Goal: Task Accomplishment & Management: Use online tool/utility

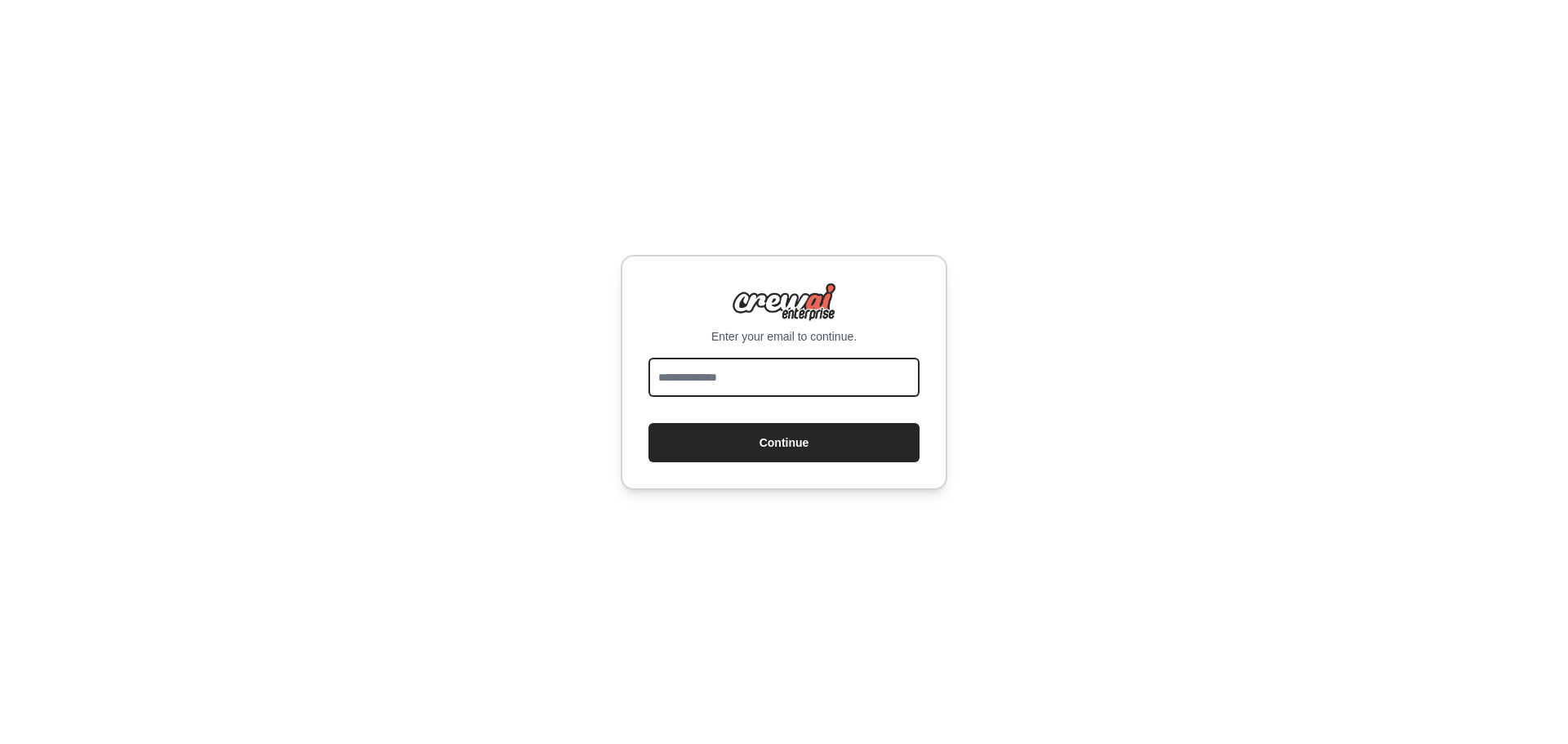
click at [766, 378] on input "email" at bounding box center [784, 377] width 271 height 40
type input "**********"
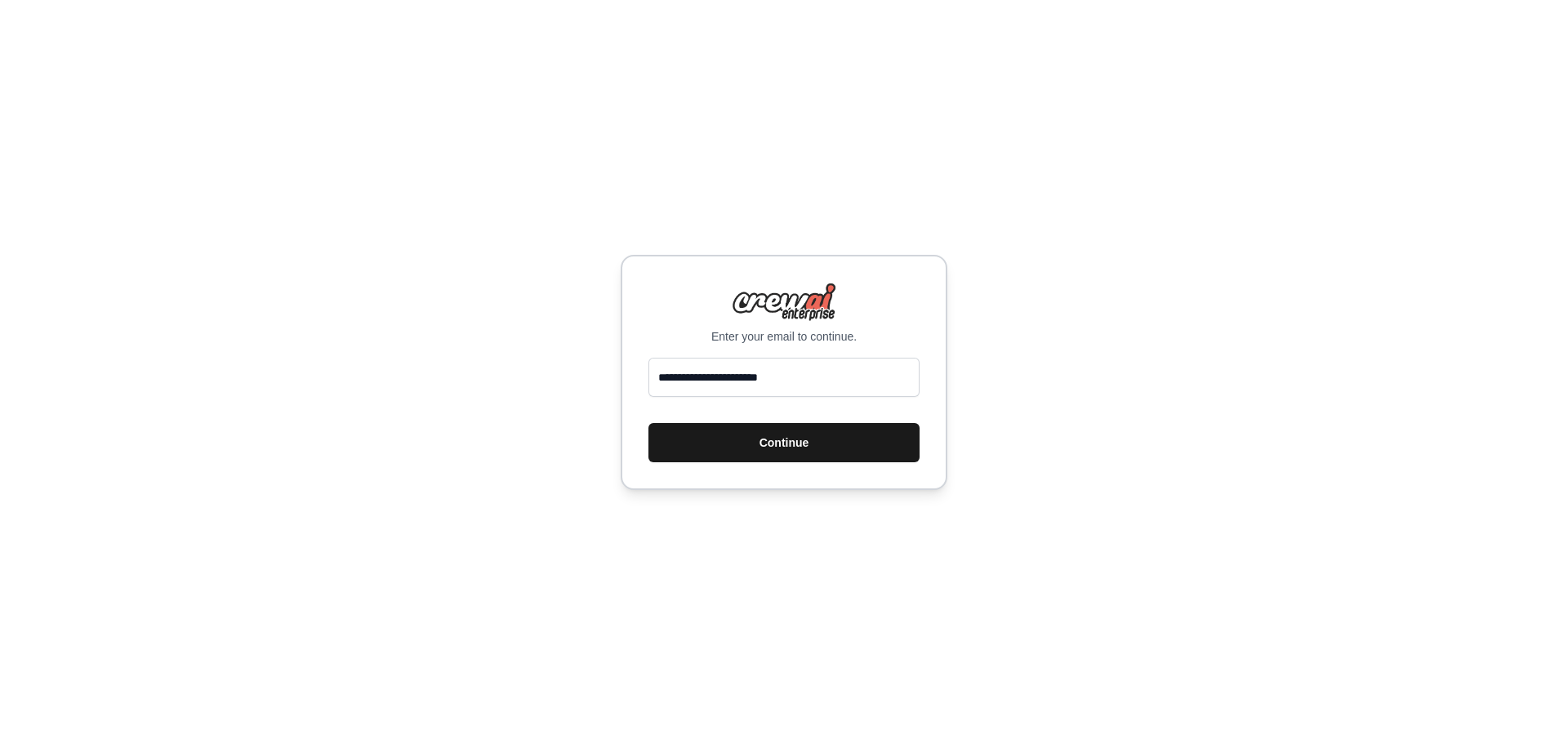
click at [801, 432] on button "Continue" at bounding box center [784, 442] width 271 height 40
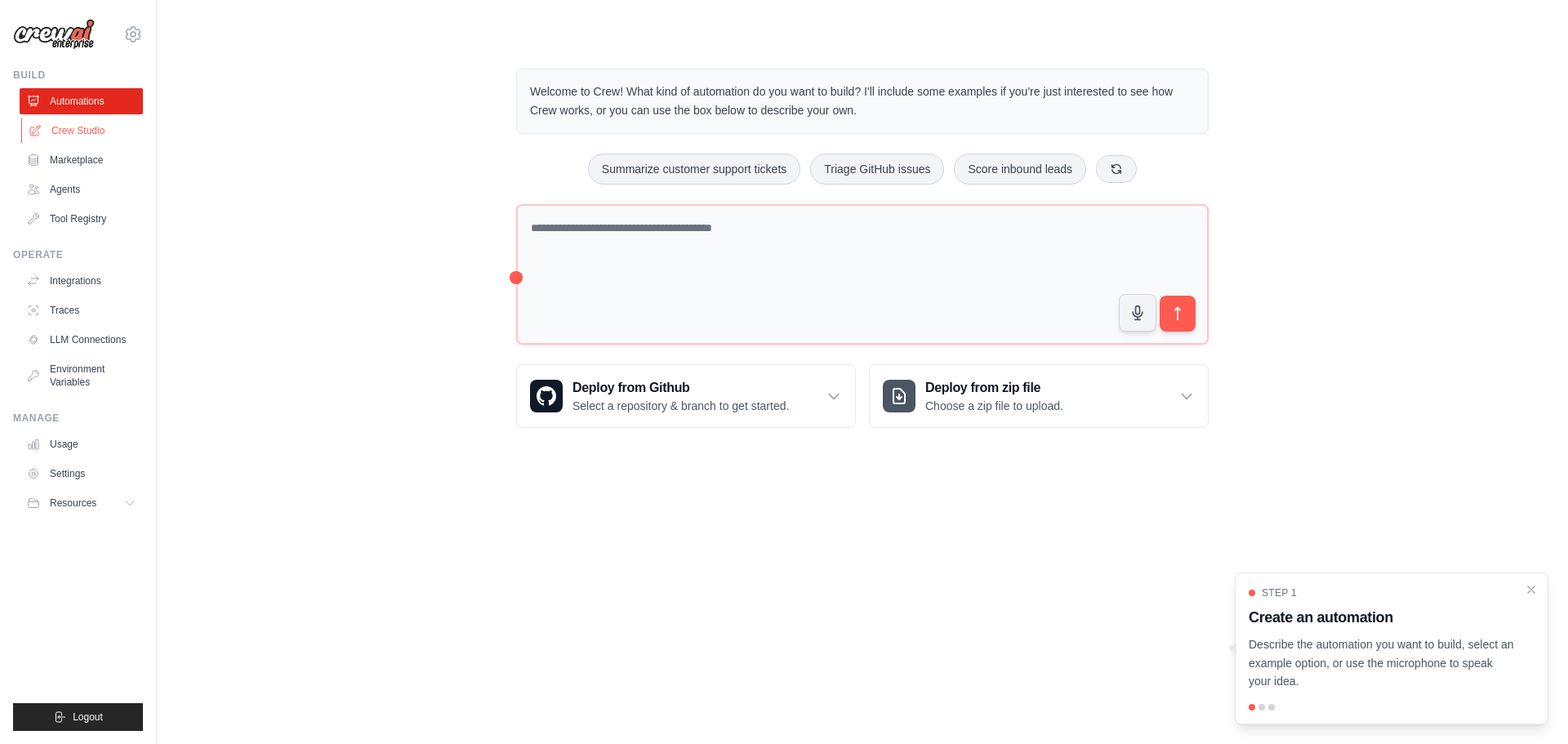
click at [92, 128] on link "Crew Studio" at bounding box center [82, 131] width 123 height 26
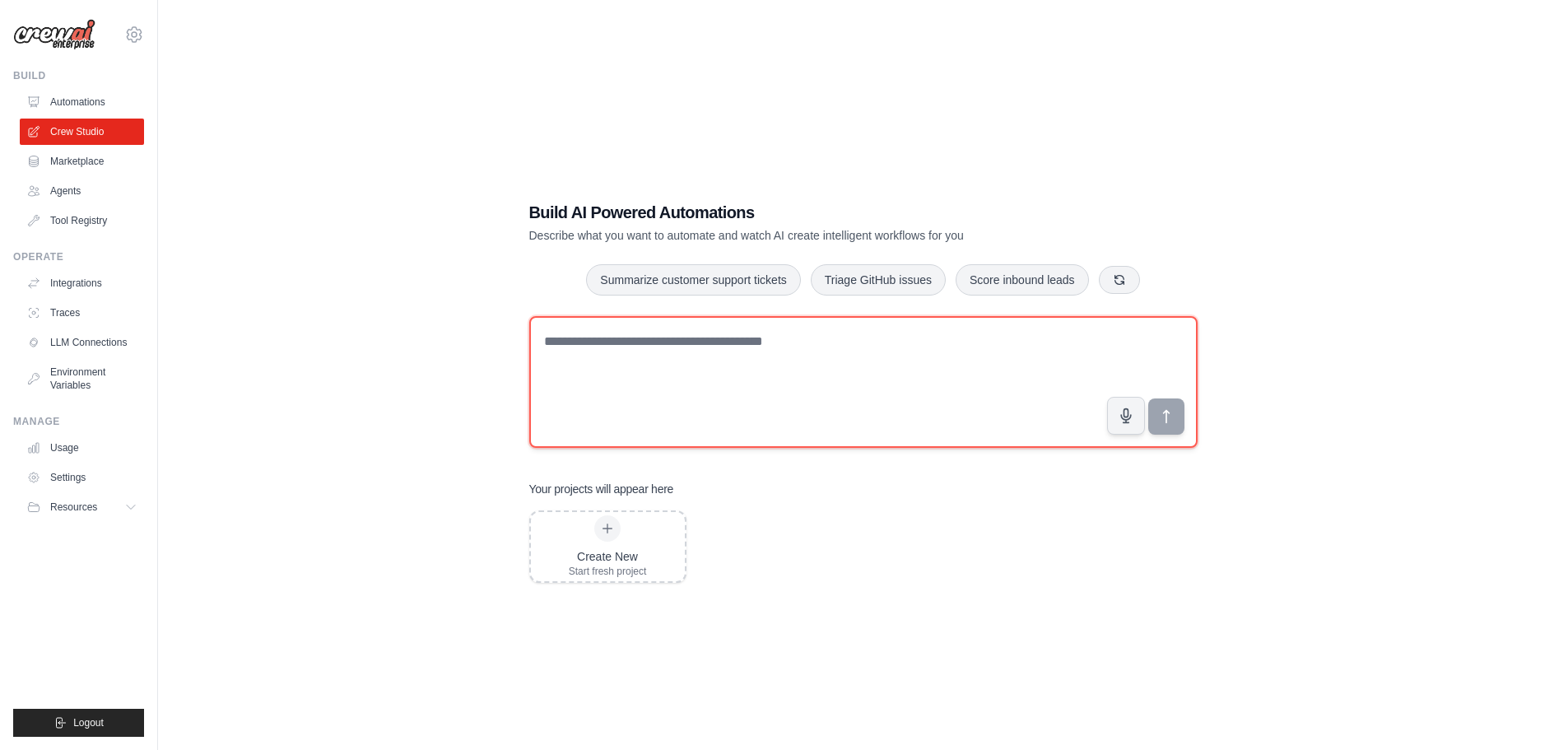
click at [618, 372] on textarea at bounding box center [864, 381] width 668 height 132
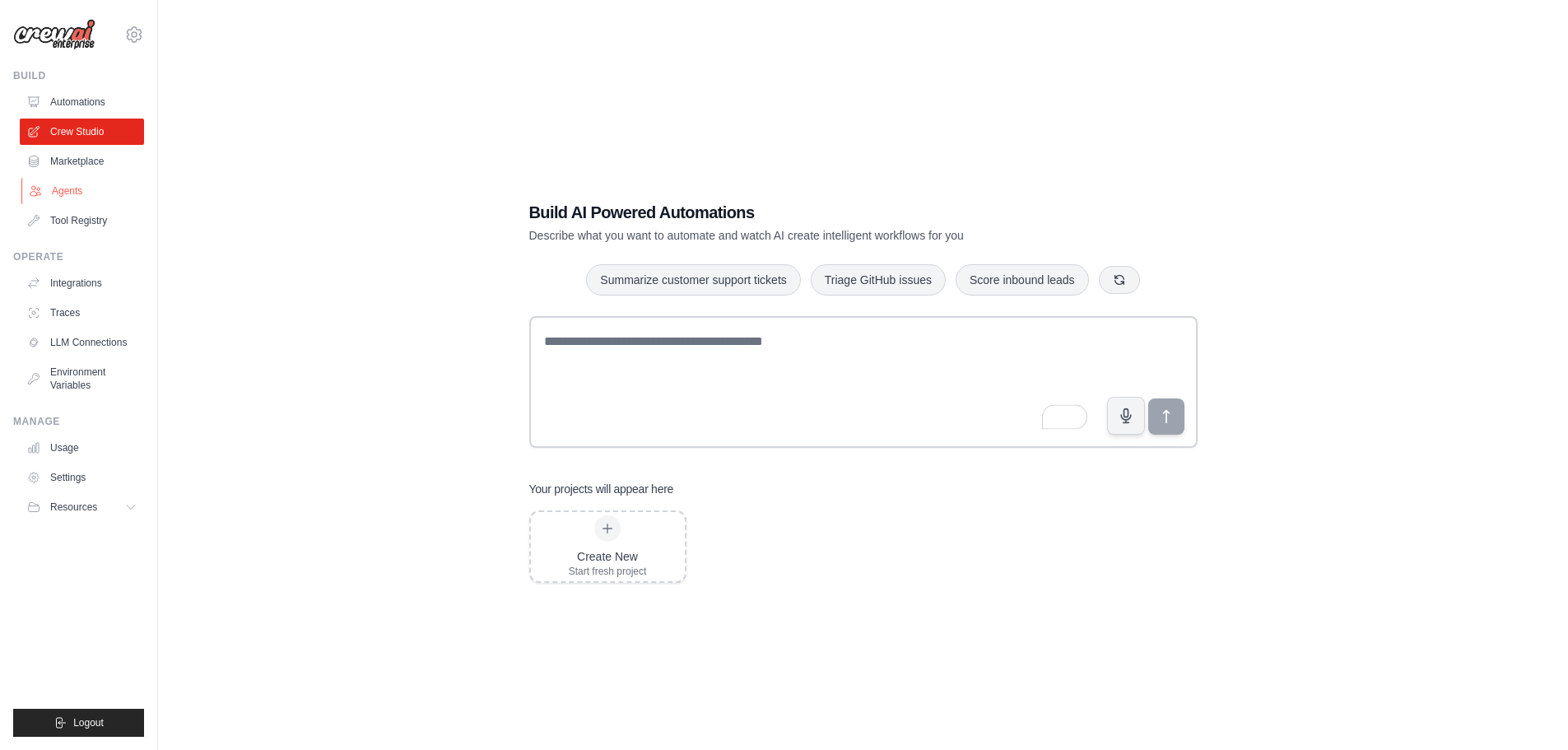
click at [59, 188] on link "Agents" at bounding box center [83, 190] width 124 height 26
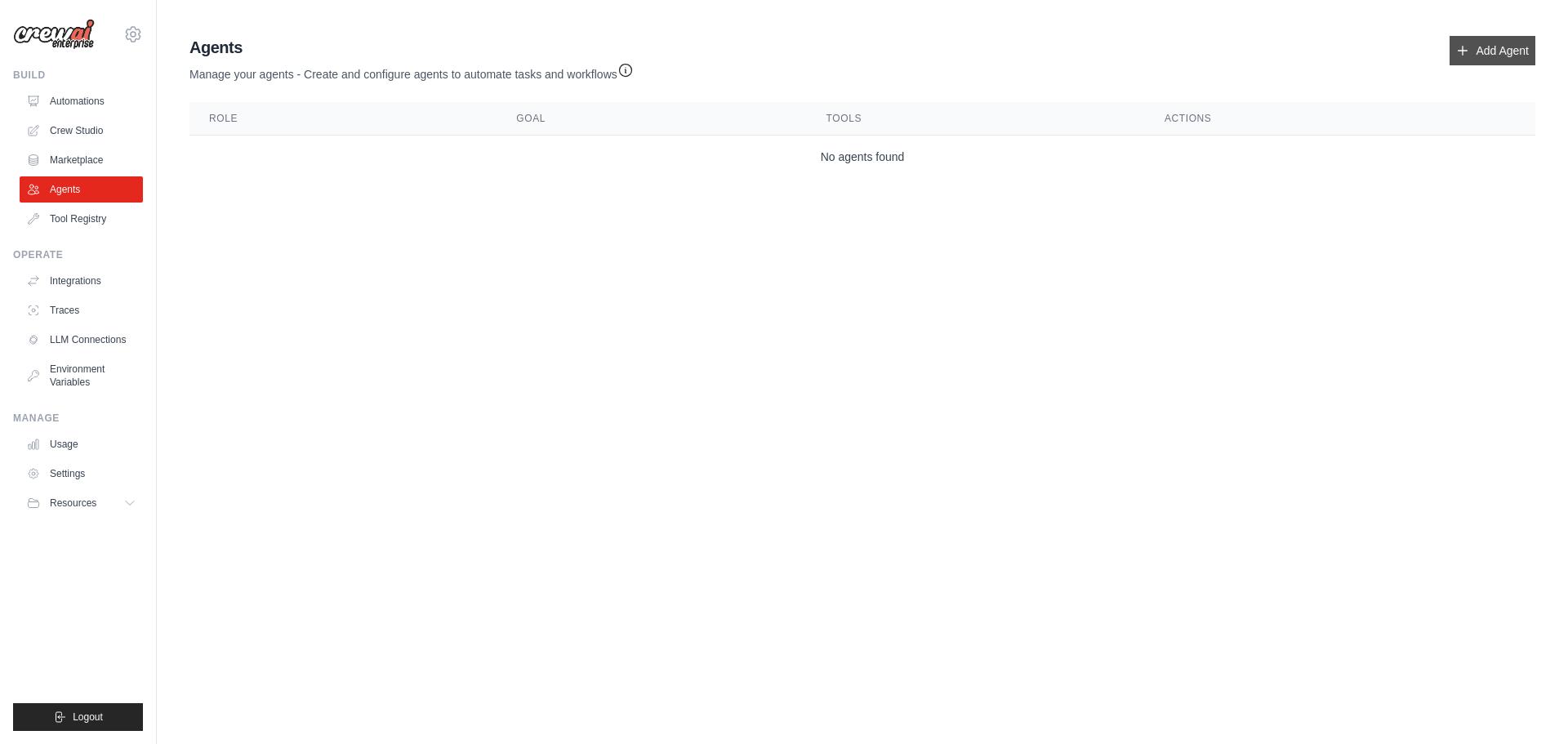
click at [1480, 52] on link "Add Agent" at bounding box center [1493, 50] width 86 height 29
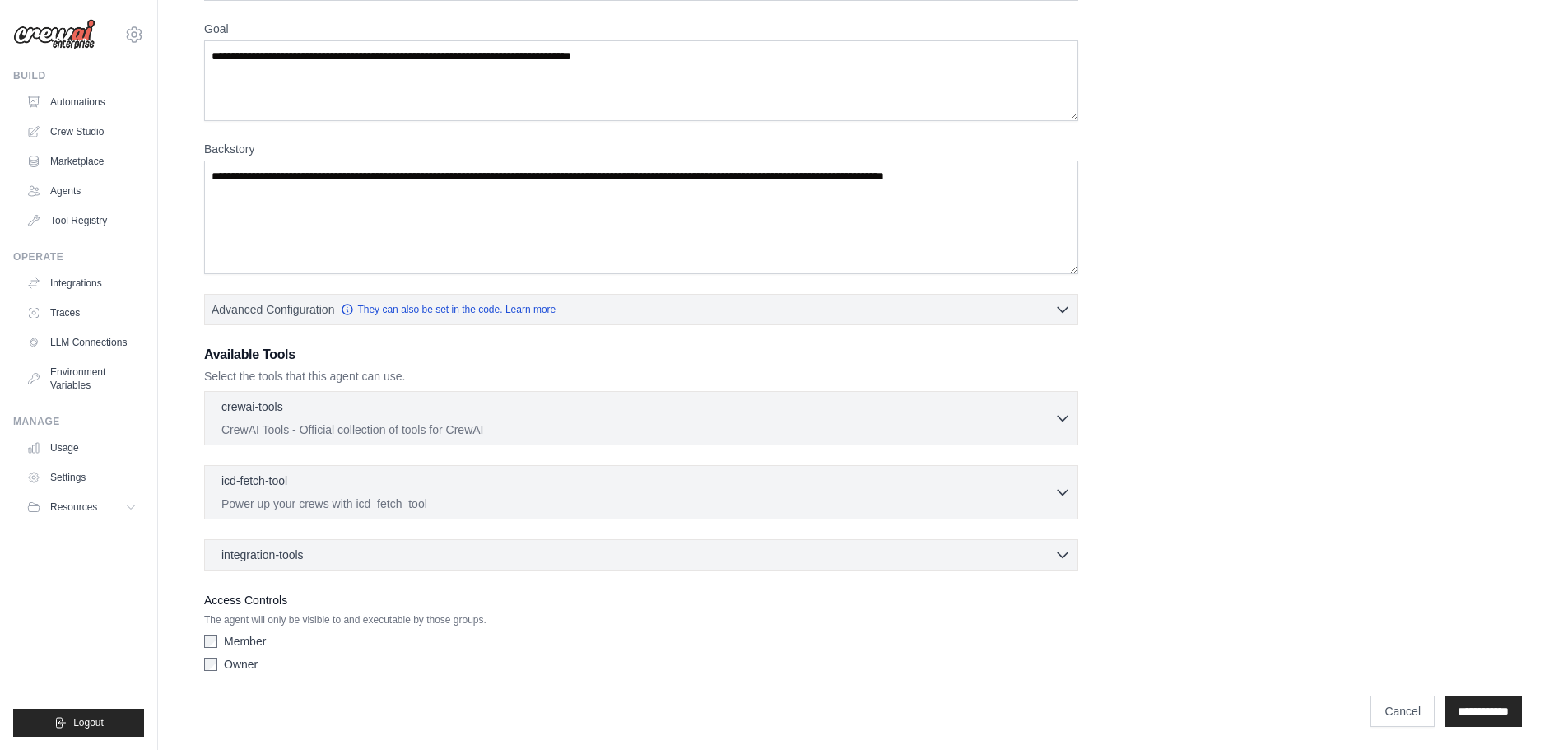
scroll to position [134, 0]
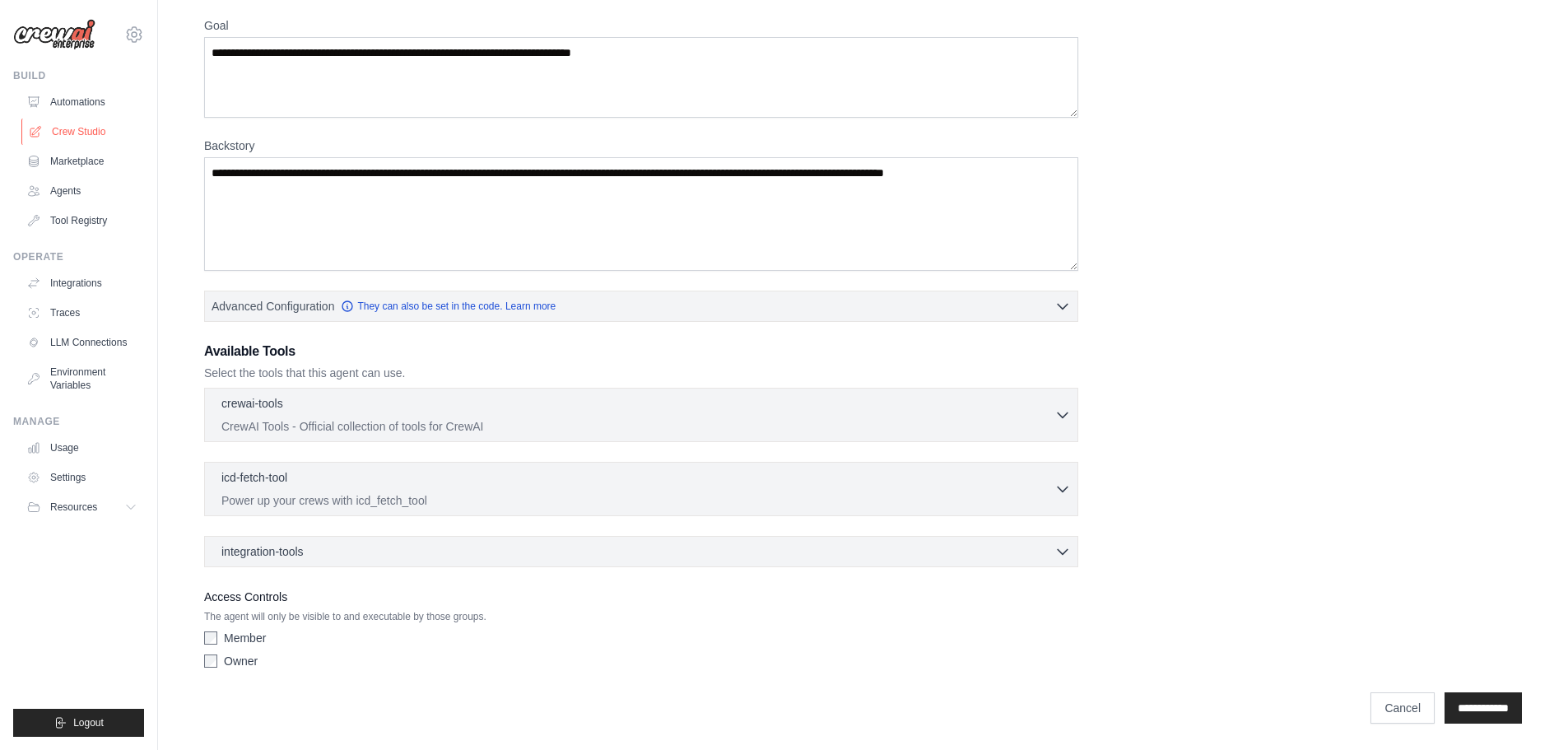
click at [103, 125] on link "Crew Studio" at bounding box center [83, 132] width 124 height 26
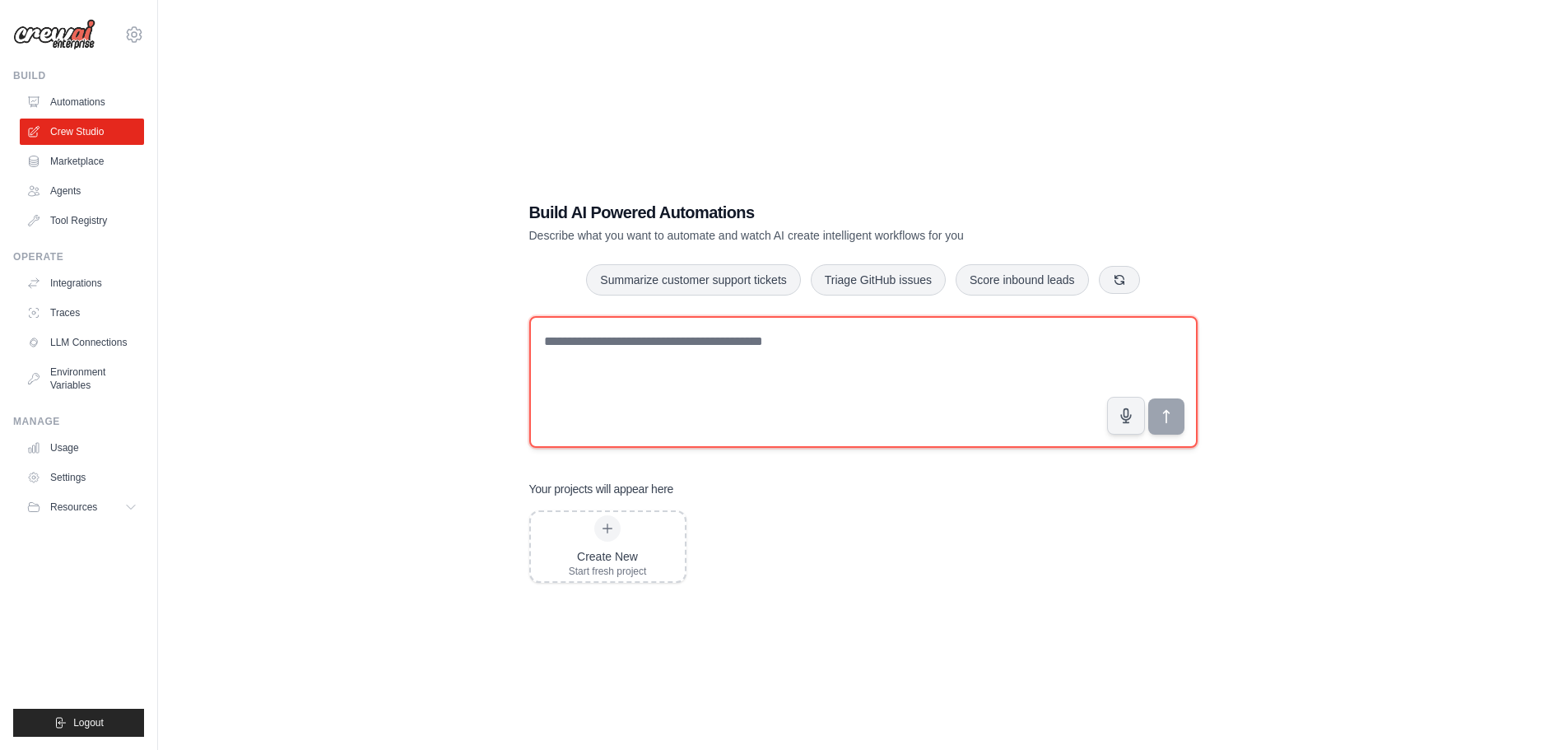
click at [683, 380] on textarea at bounding box center [864, 381] width 668 height 132
